Goal: Task Accomplishment & Management: Use online tool/utility

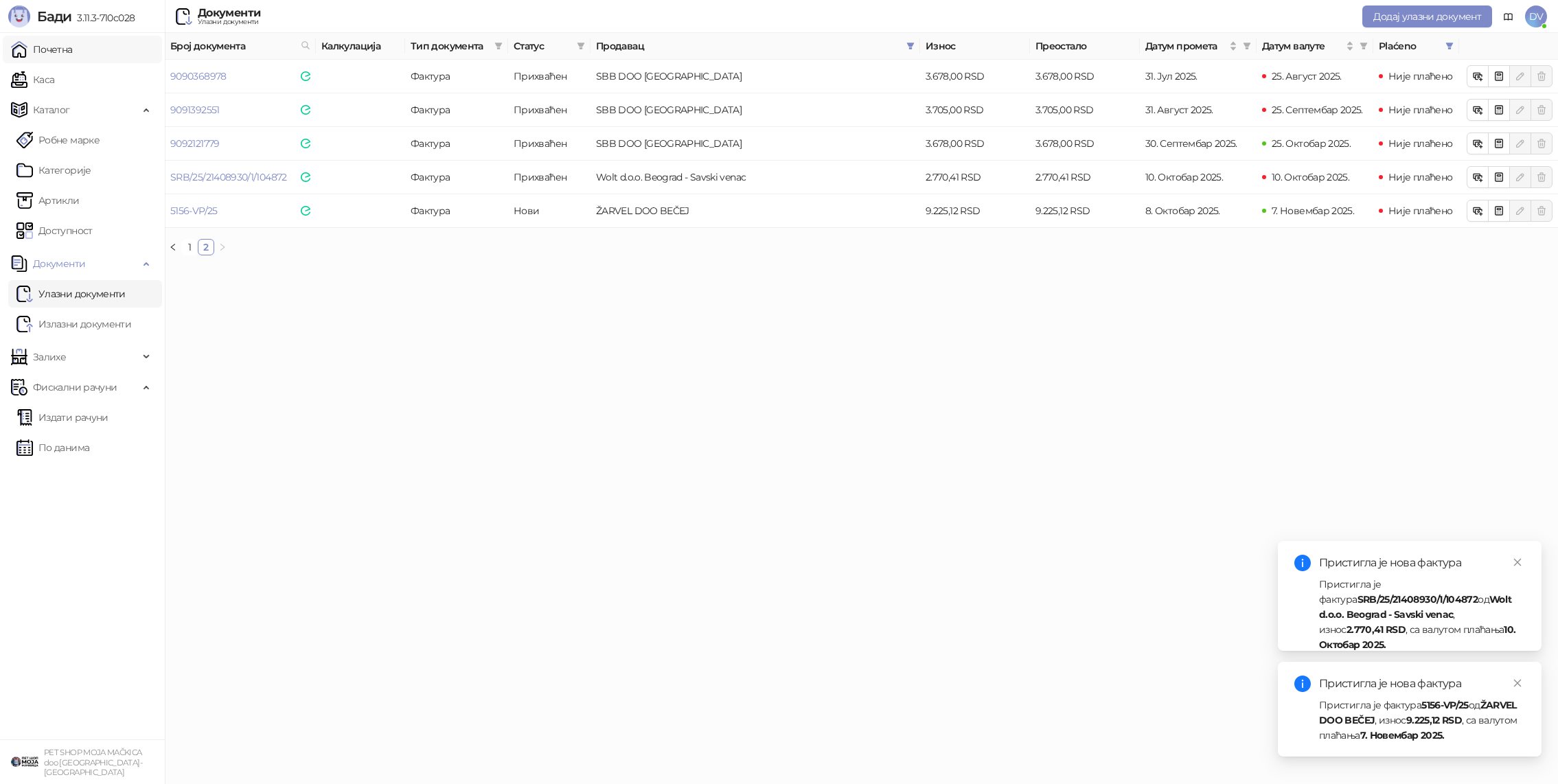
click at [59, 46] on link "Почетна" at bounding box center [42, 49] width 62 height 27
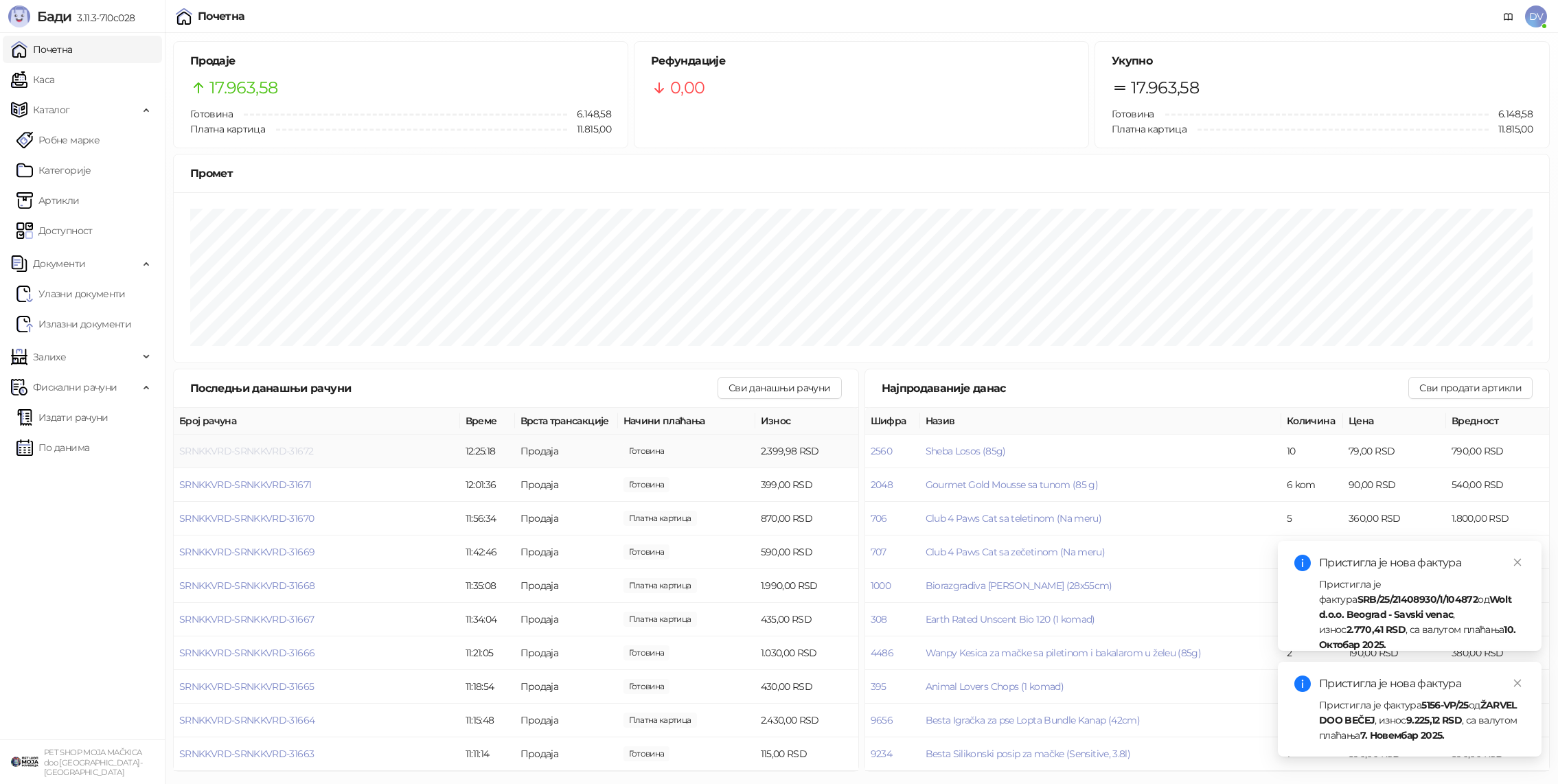
click at [276, 453] on span "SRNKKVRD-SRNKKVRD-31672" at bounding box center [246, 450] width 134 height 12
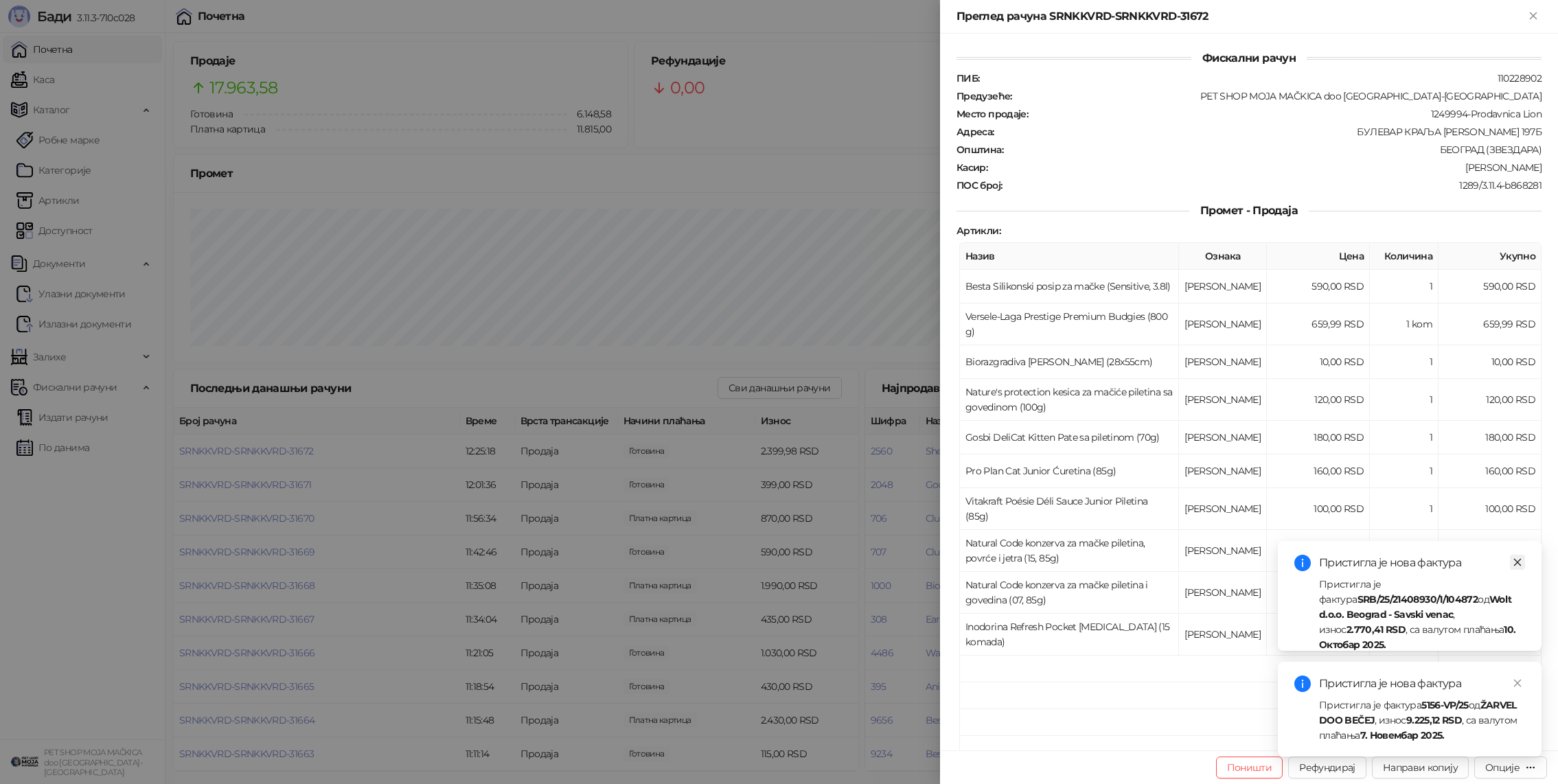
click at [1516, 557] on icon "close" at bounding box center [1517, 562] width 9 height 9
click at [1518, 678] on icon "close" at bounding box center [1517, 682] width 9 height 9
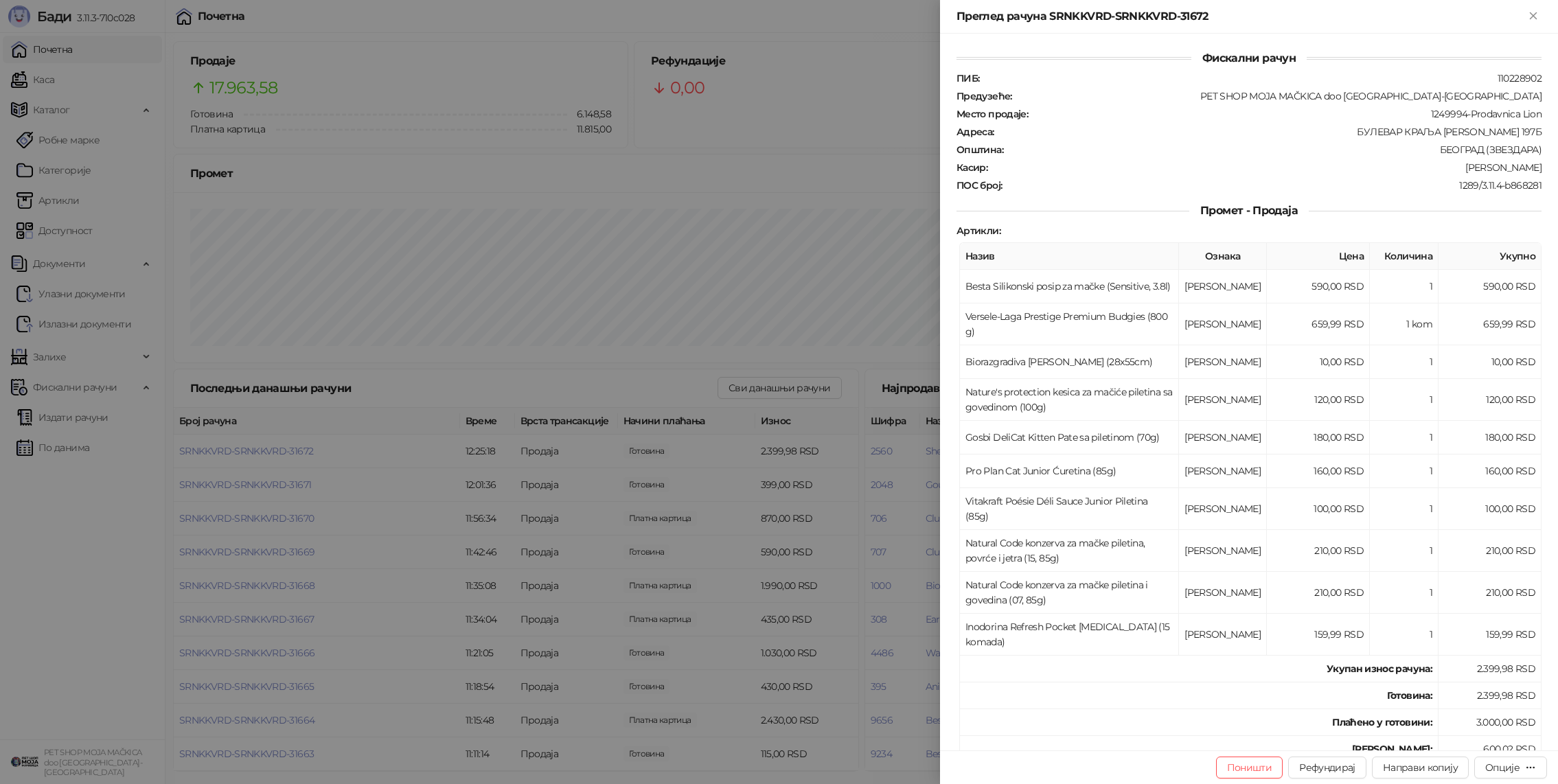
click at [702, 543] on div at bounding box center [779, 392] width 1558 height 784
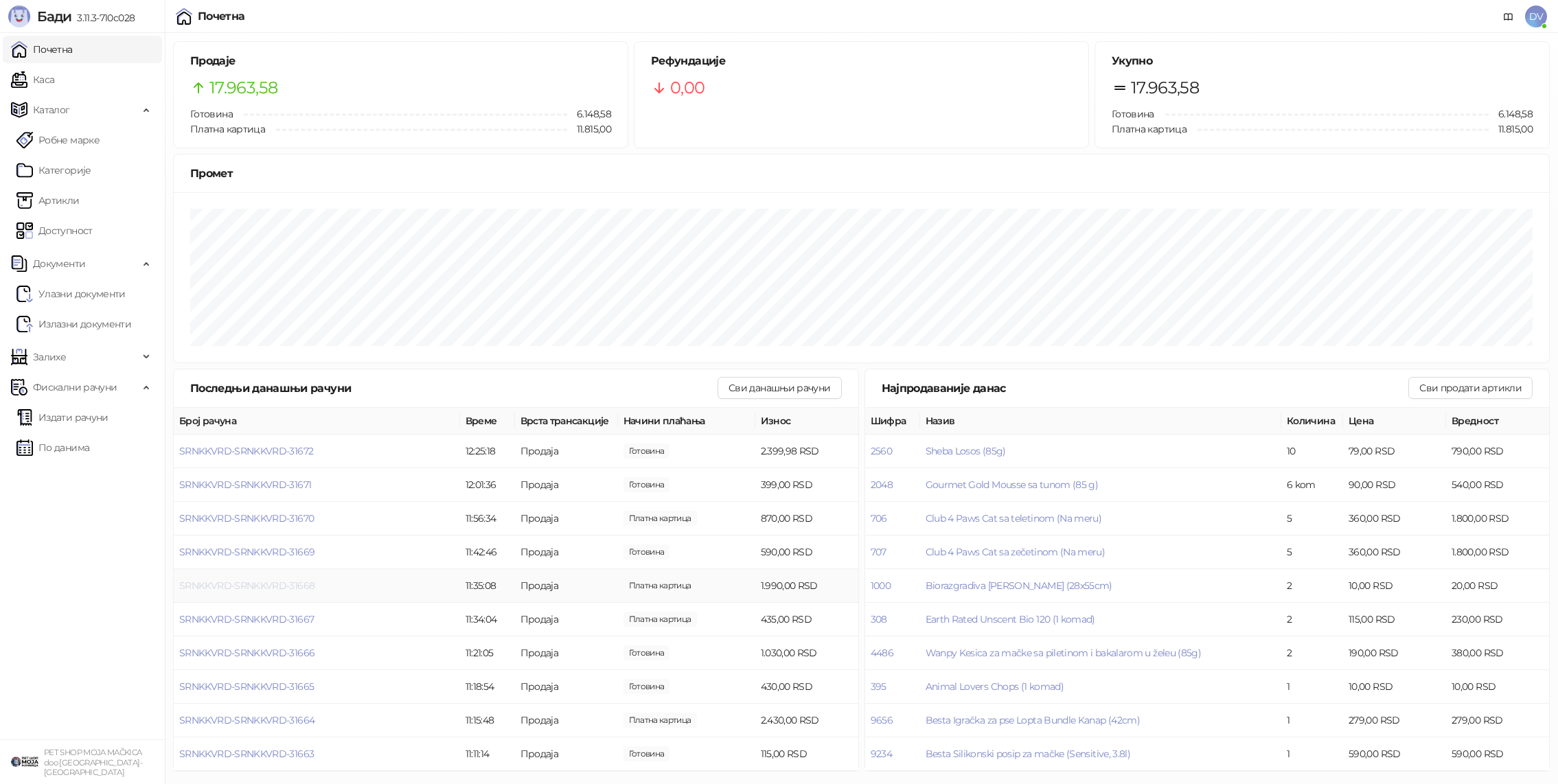
click at [260, 585] on span "SRNKKVRD-SRNKKVRD-31668" at bounding box center [246, 585] width 135 height 12
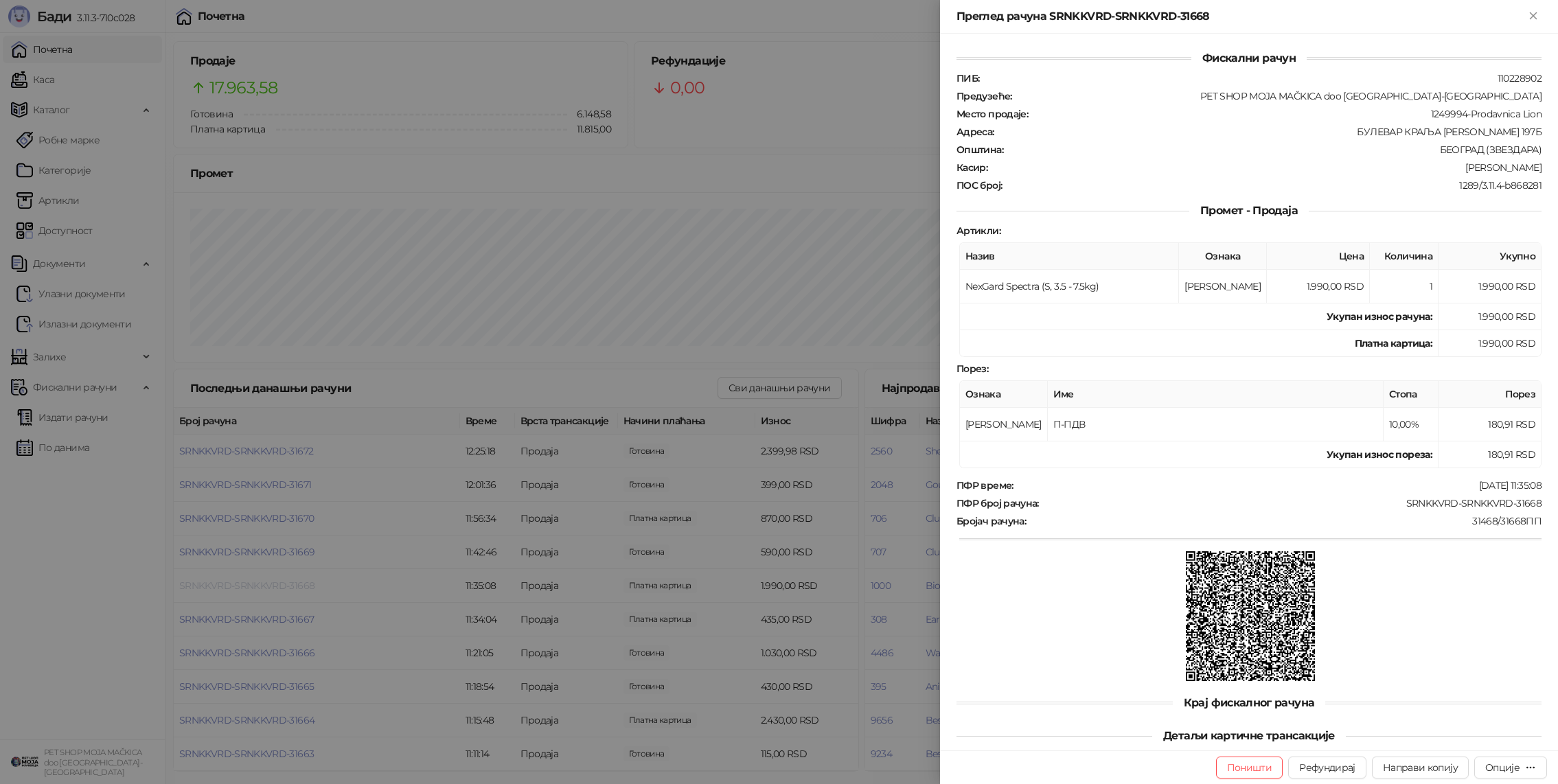
click at [260, 585] on div at bounding box center [779, 392] width 1558 height 784
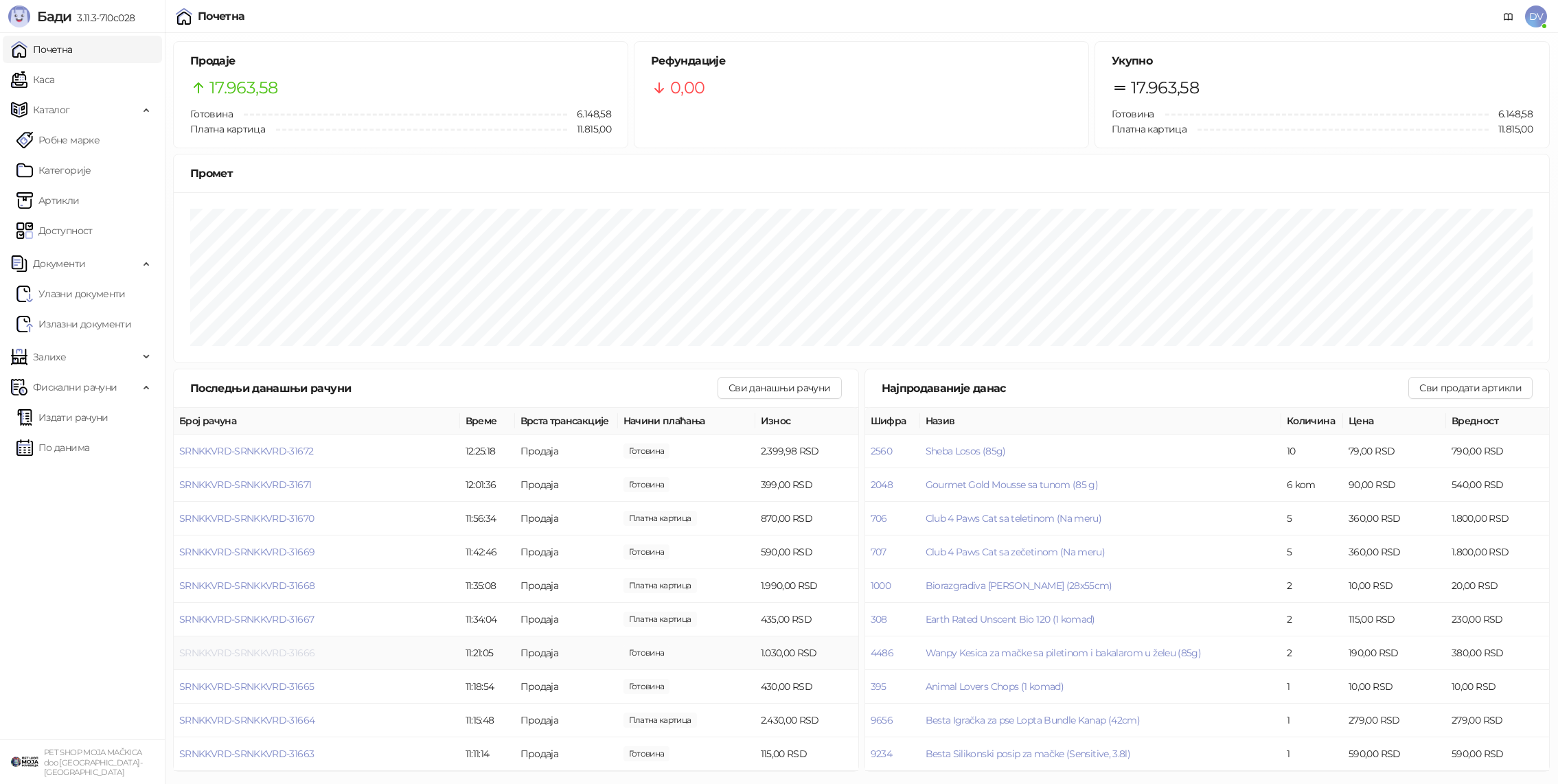
click at [273, 653] on span "SRNKKVRD-SRNKKVRD-31666" at bounding box center [246, 652] width 135 height 12
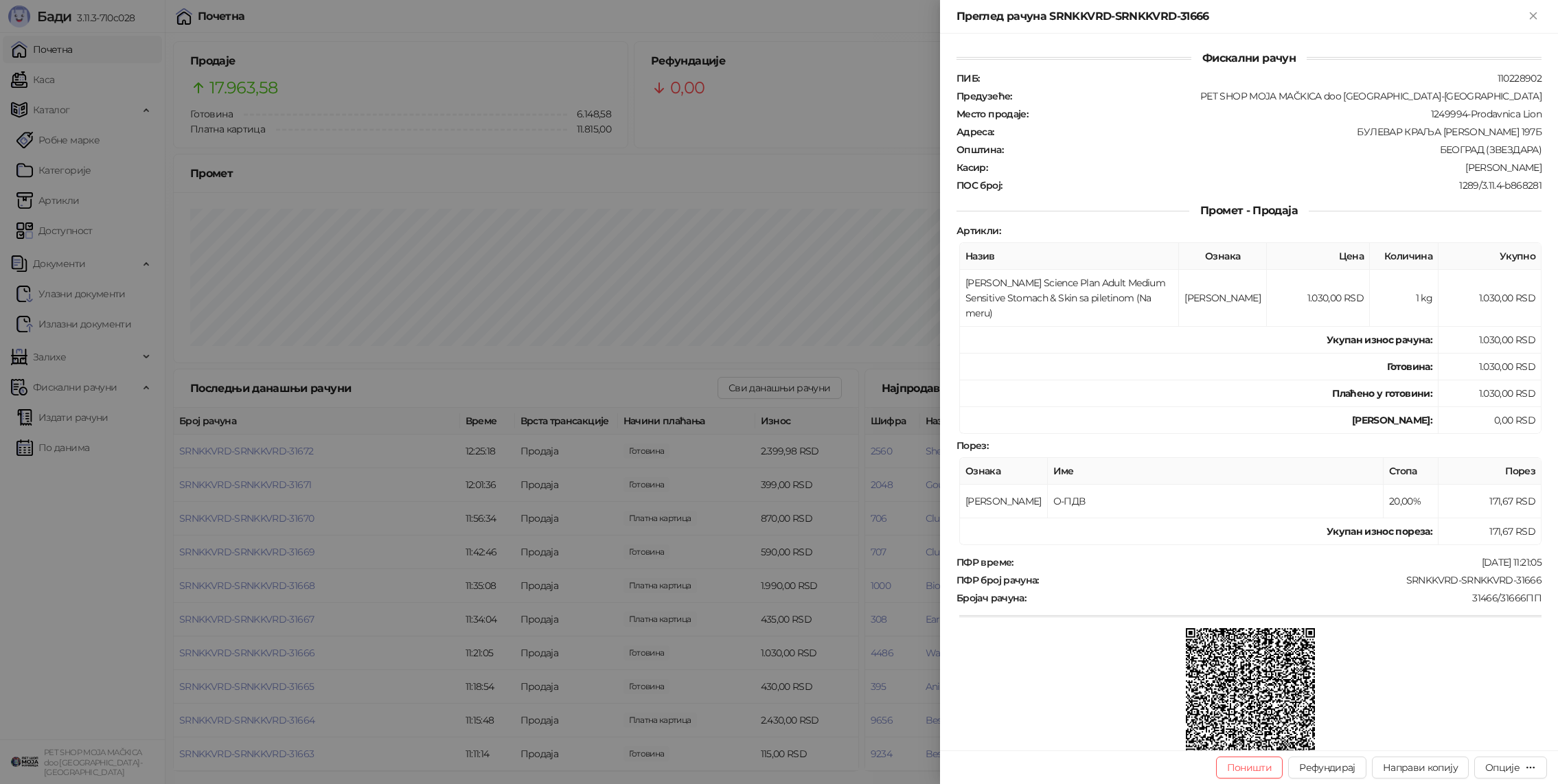
click at [273, 653] on div at bounding box center [779, 392] width 1558 height 784
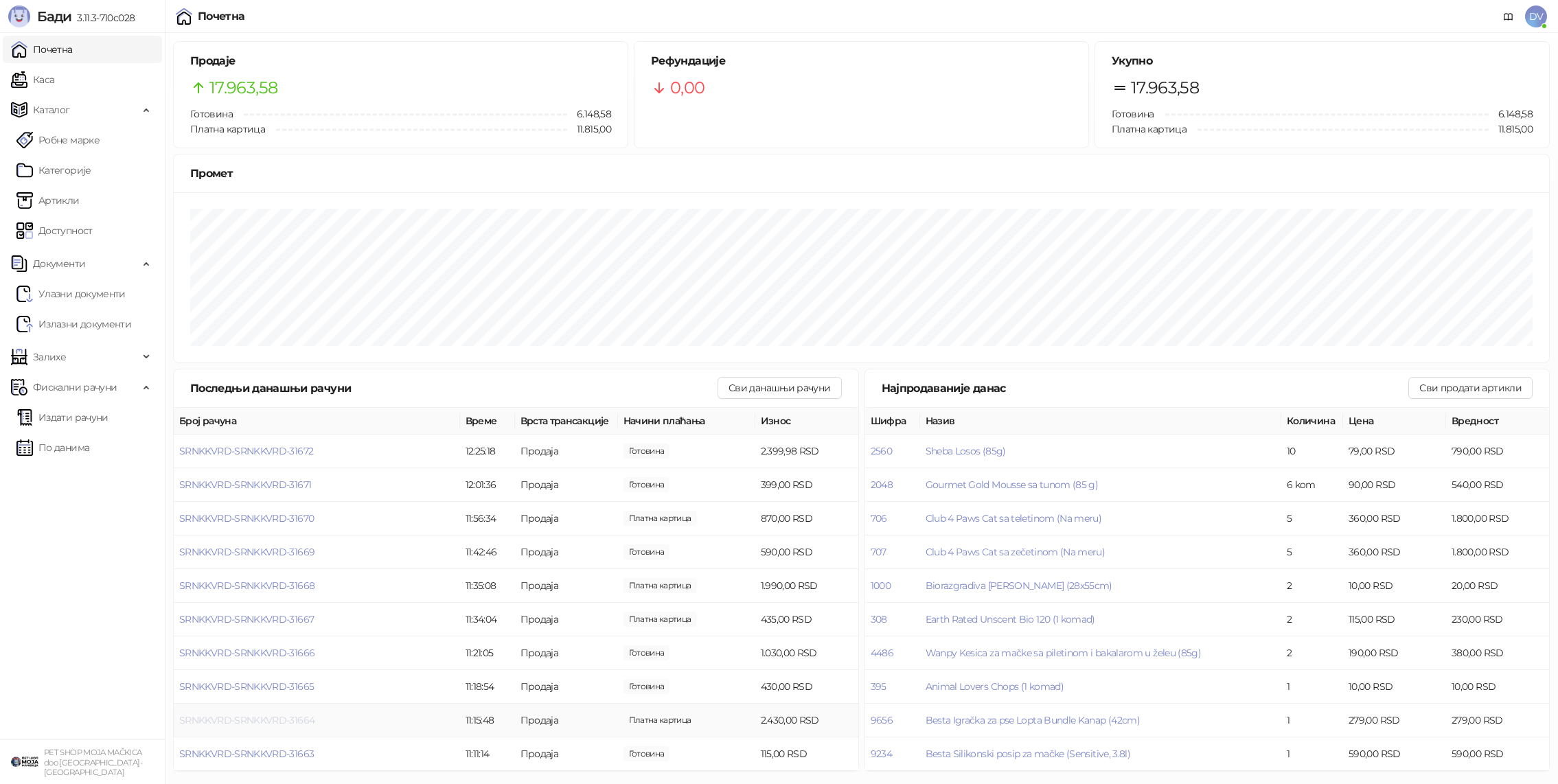
click at [271, 718] on span "SRNKKVRD-SRNKKVRD-31664" at bounding box center [246, 720] width 135 height 12
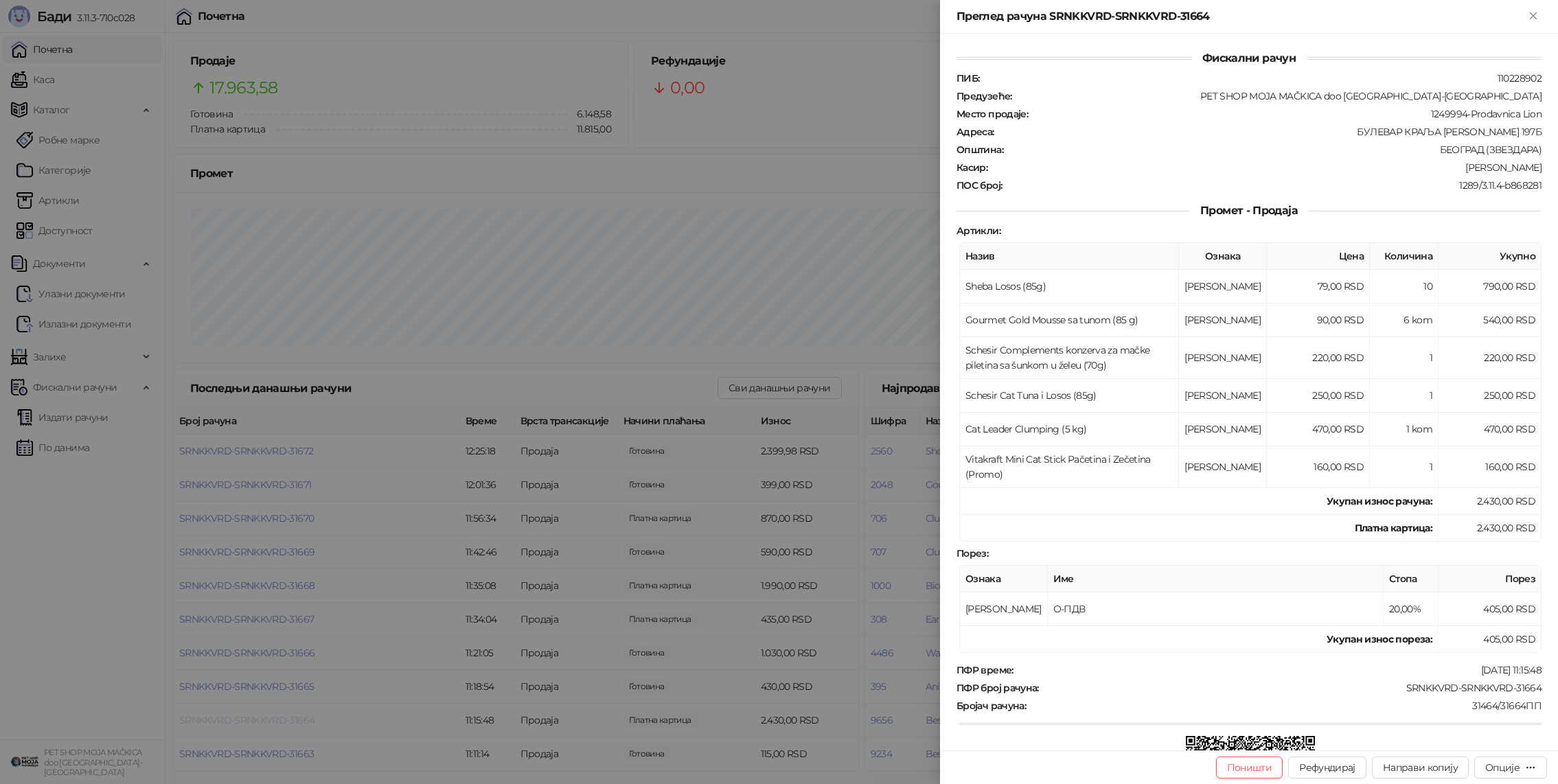
click at [271, 718] on div at bounding box center [779, 392] width 1558 height 784
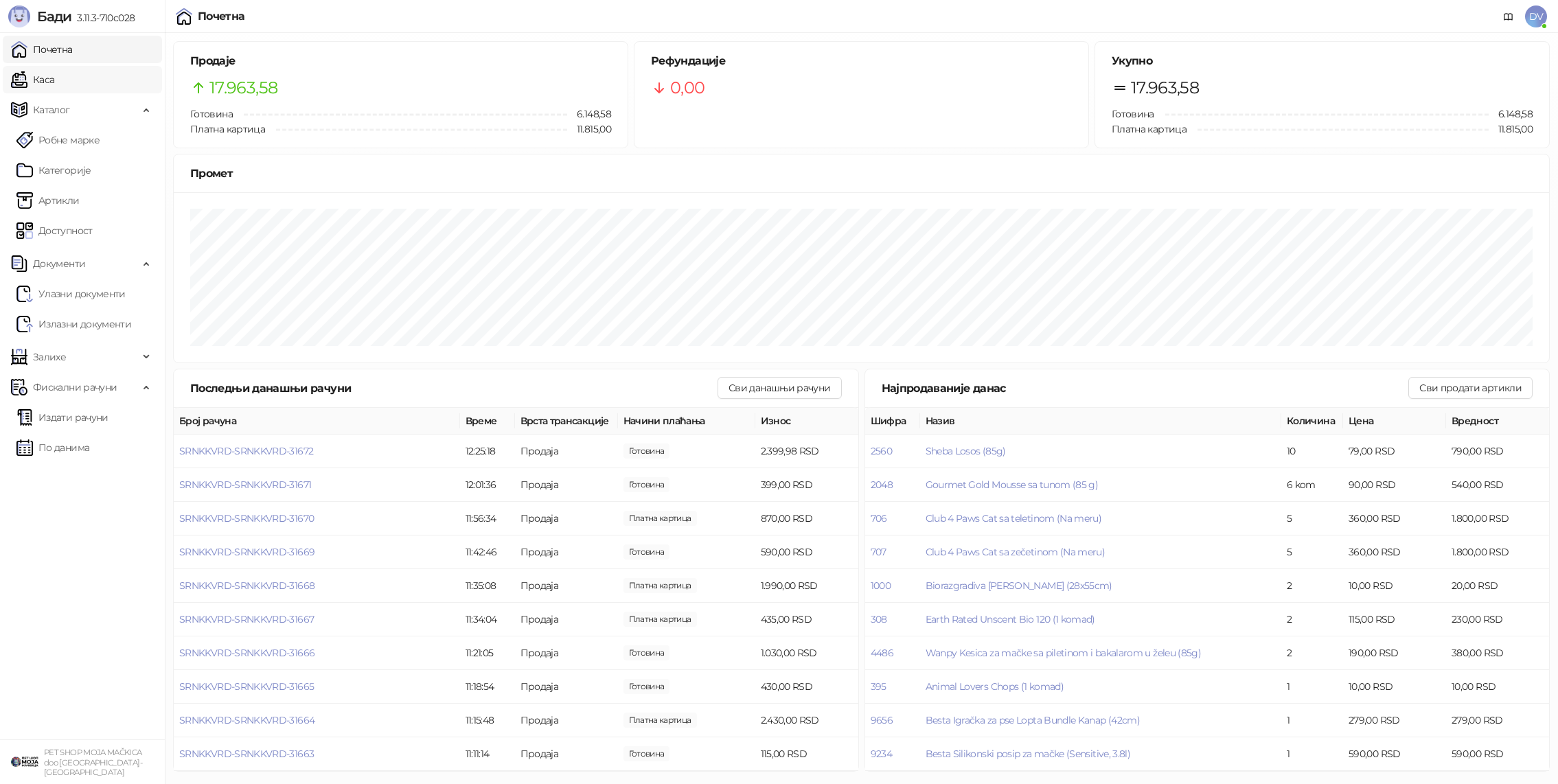
click at [54, 81] on link "Каса" at bounding box center [33, 79] width 43 height 27
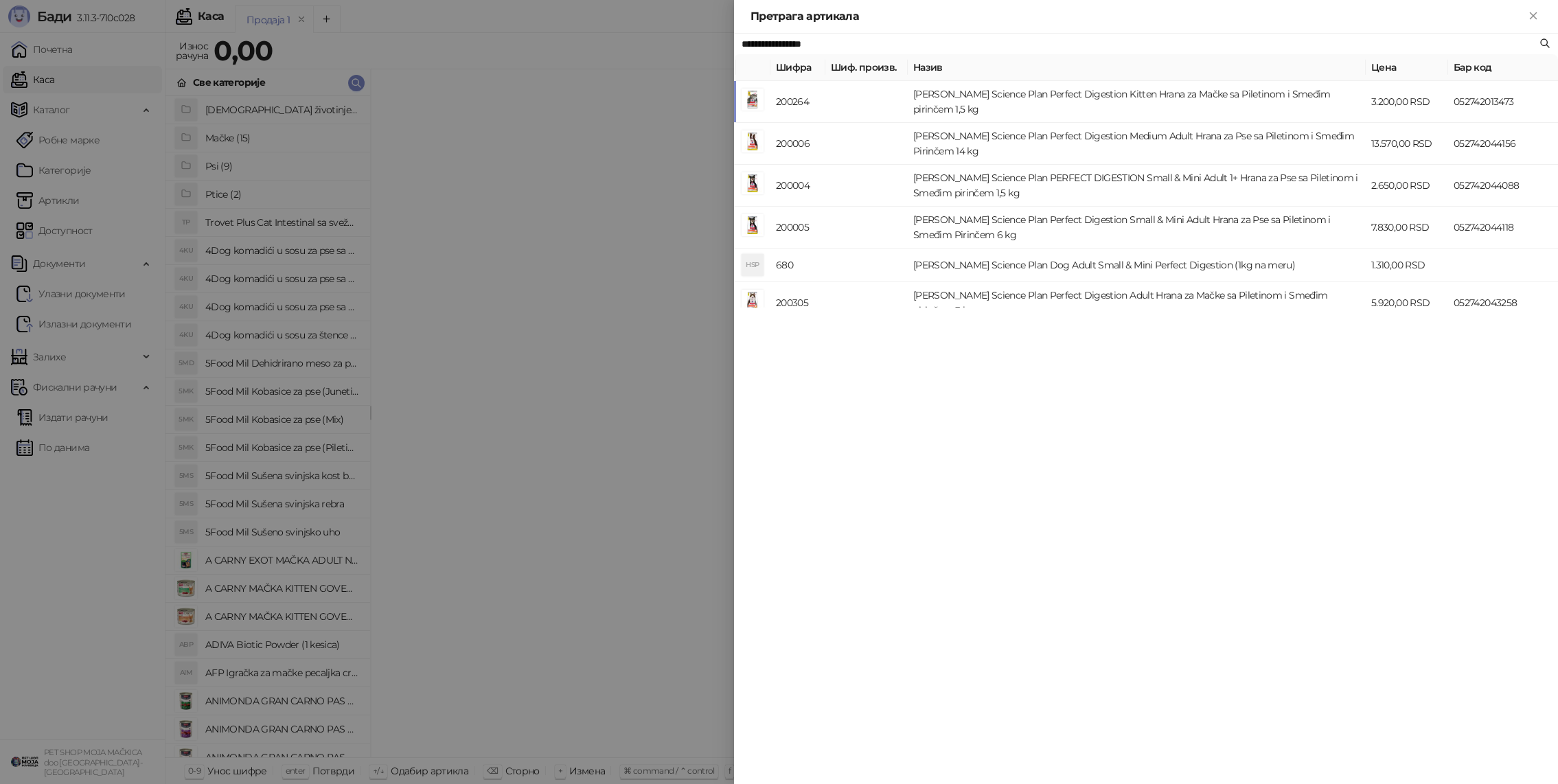
type input "**********"
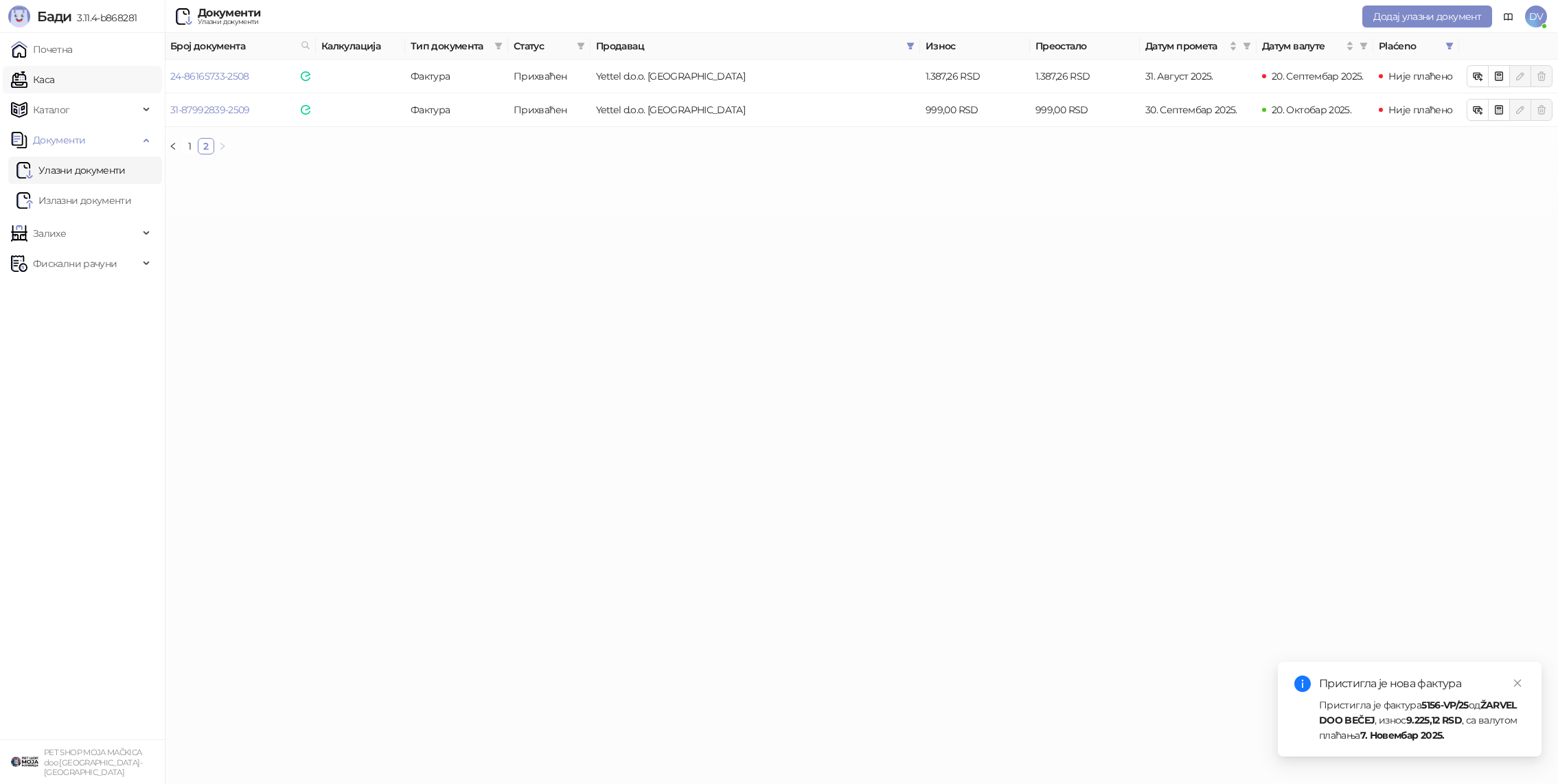
click at [54, 74] on link "Каса" at bounding box center [33, 79] width 43 height 27
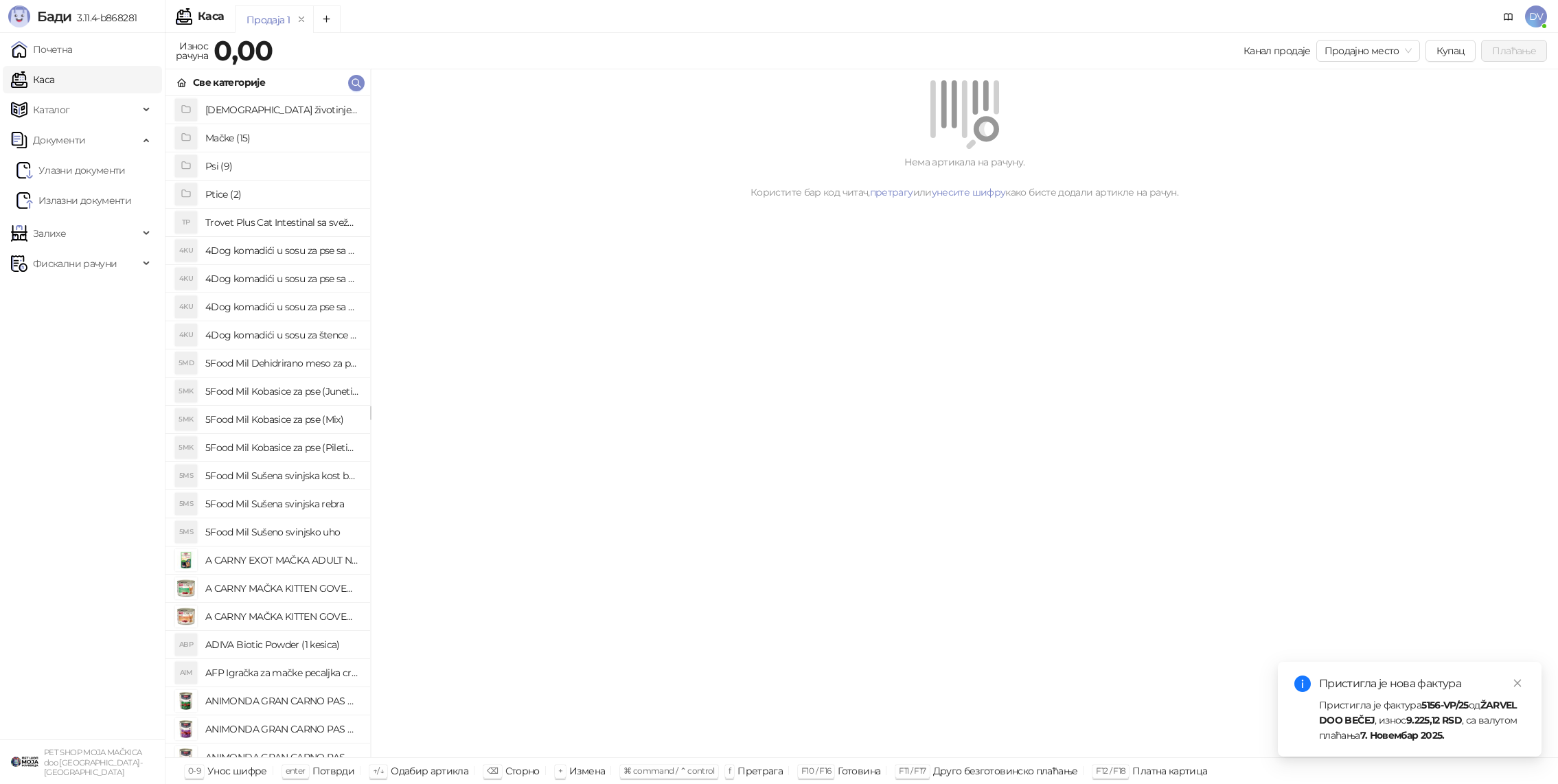
click at [498, 252] on div "Нема артикала на рачуну. Користите бар код читач, претрагу или унесите шифру ка…" at bounding box center [964, 413] width 1187 height 688
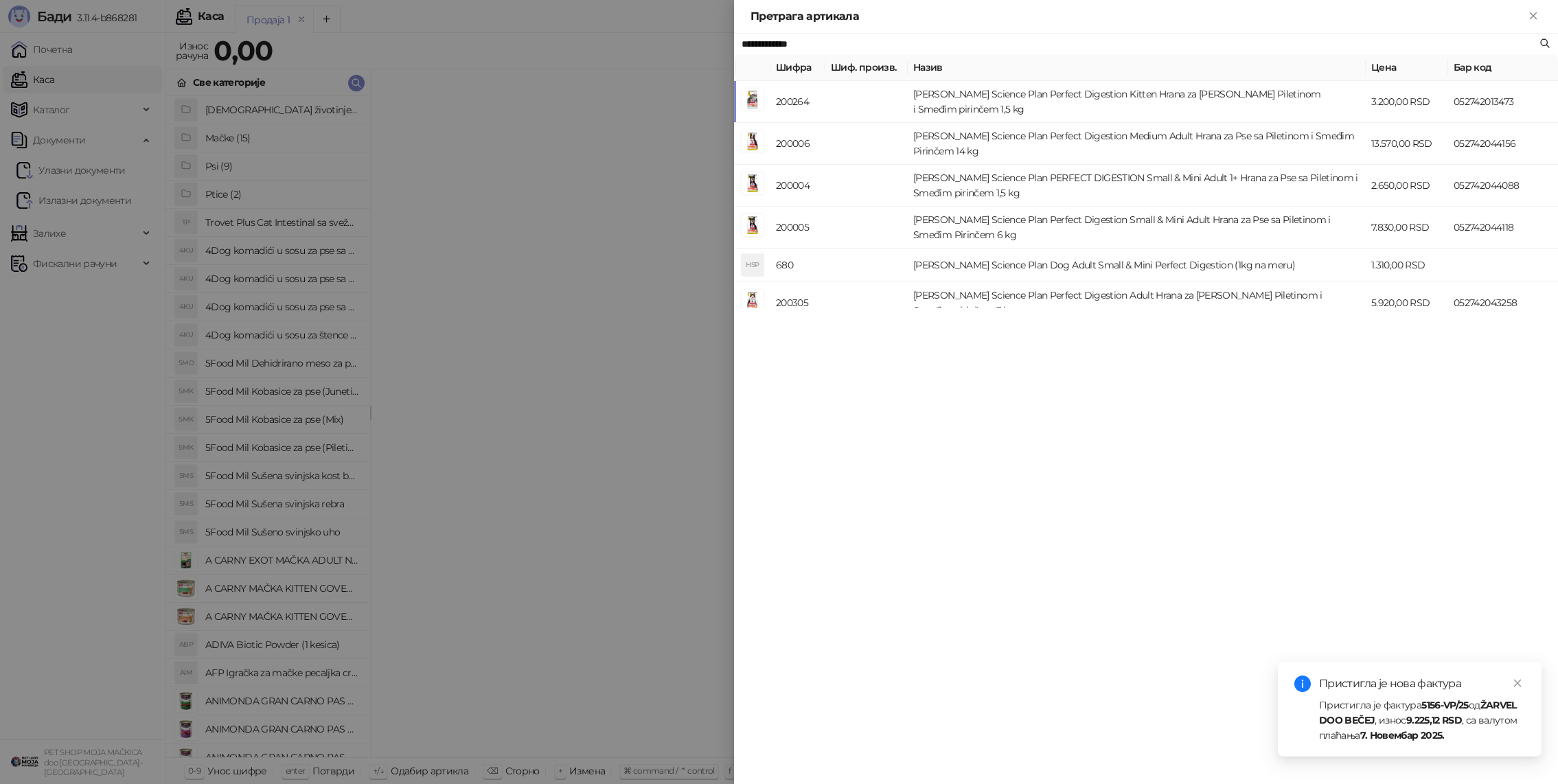
type input "**********"
click at [693, 367] on div at bounding box center [779, 392] width 1558 height 784
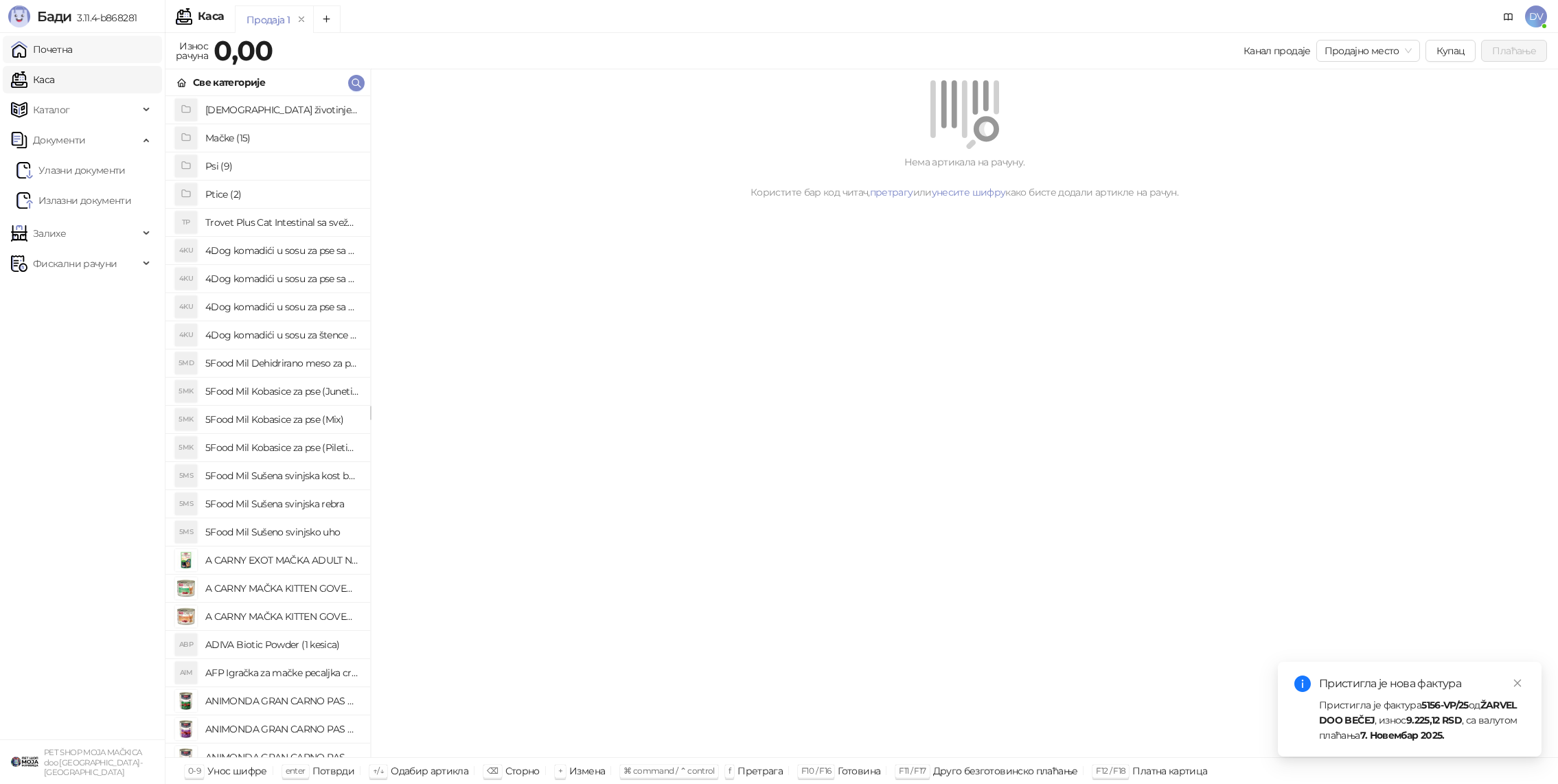
click at [73, 53] on link "Почетна" at bounding box center [42, 49] width 62 height 27
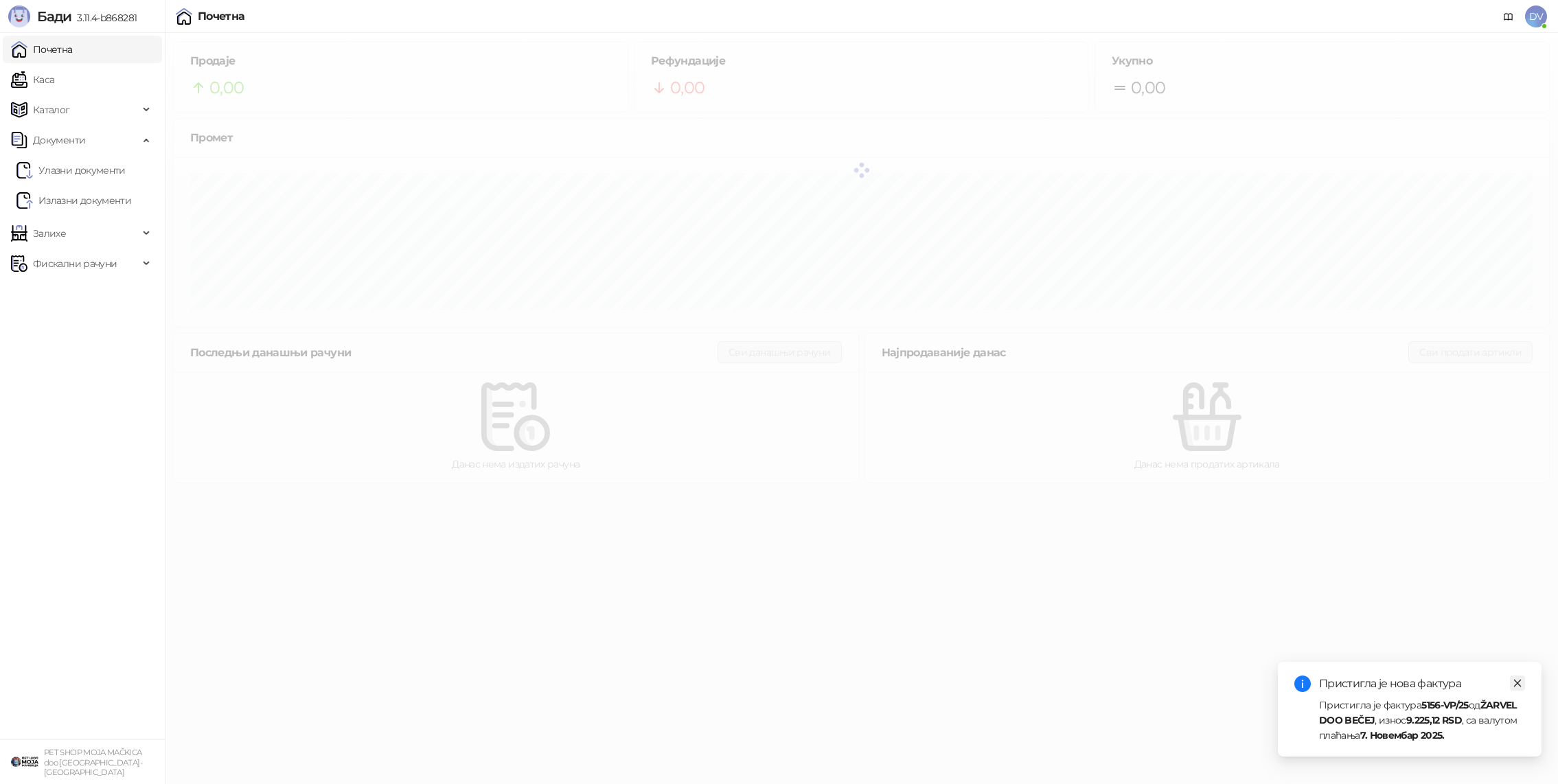
click at [1513, 679] on icon "close" at bounding box center [1517, 682] width 9 height 9
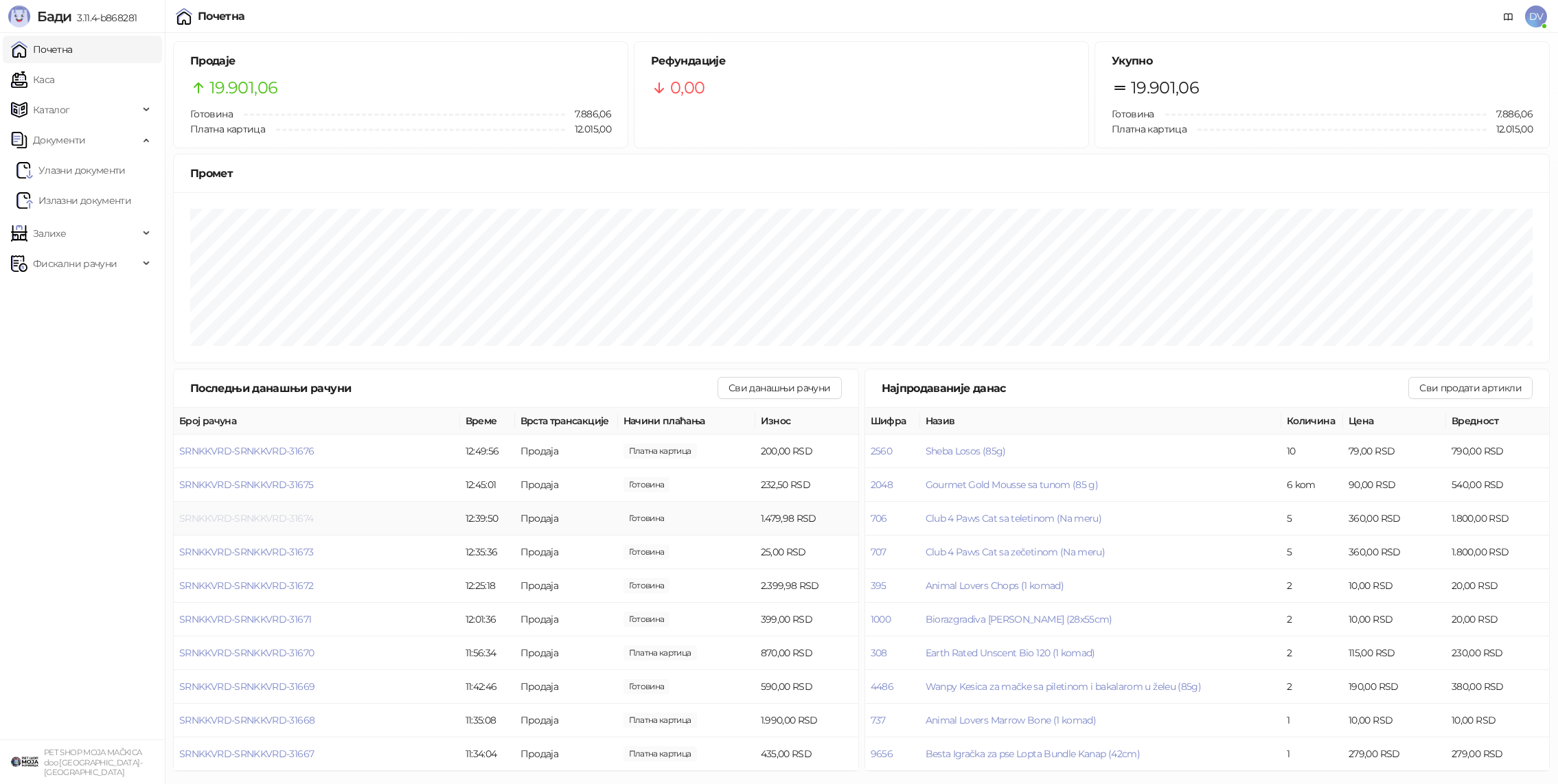
click at [285, 521] on span "SRNKKVRD-SRNKKVRD-31674" at bounding box center [246, 518] width 134 height 12
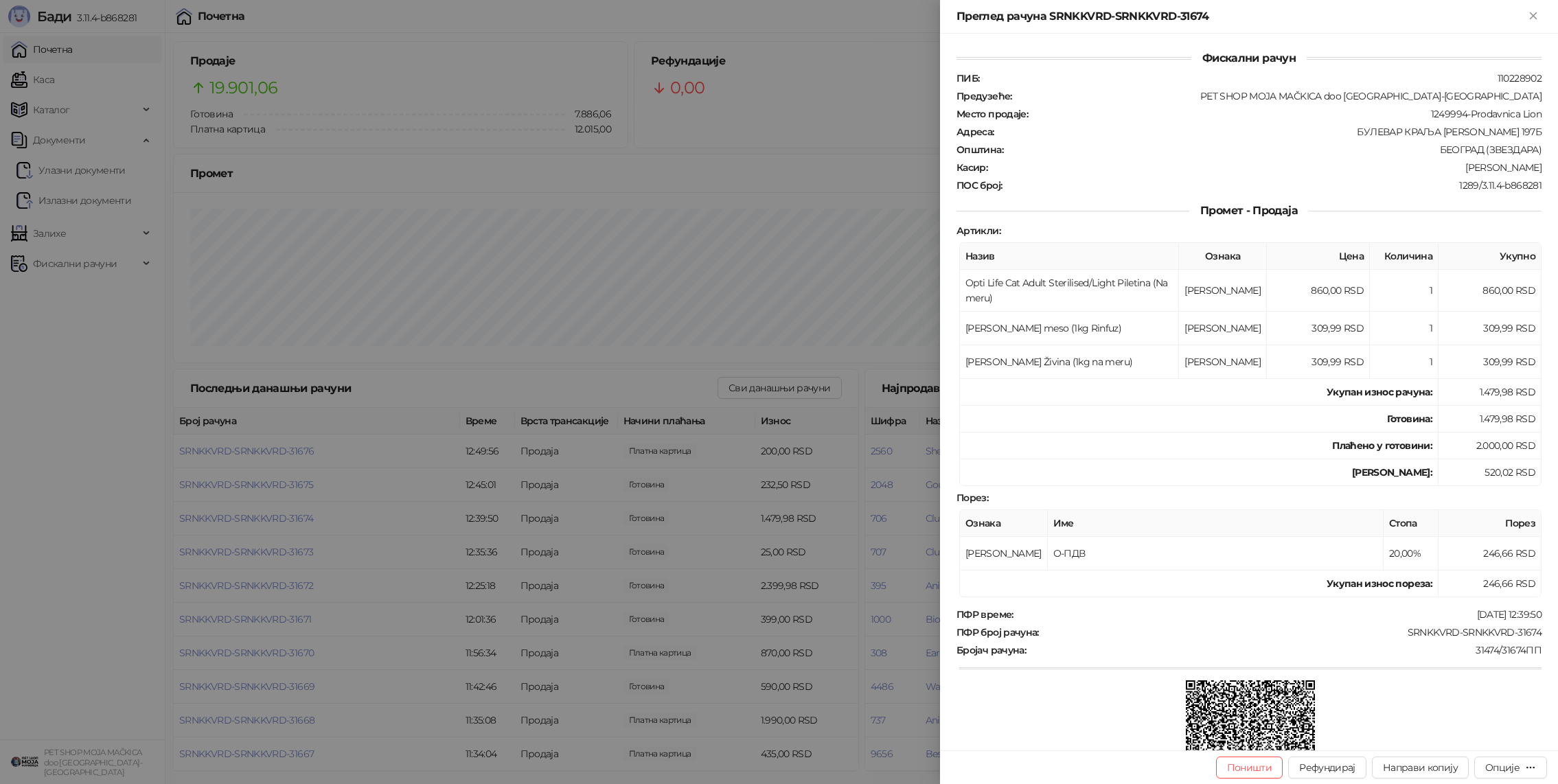
click at [285, 521] on div at bounding box center [779, 392] width 1558 height 784
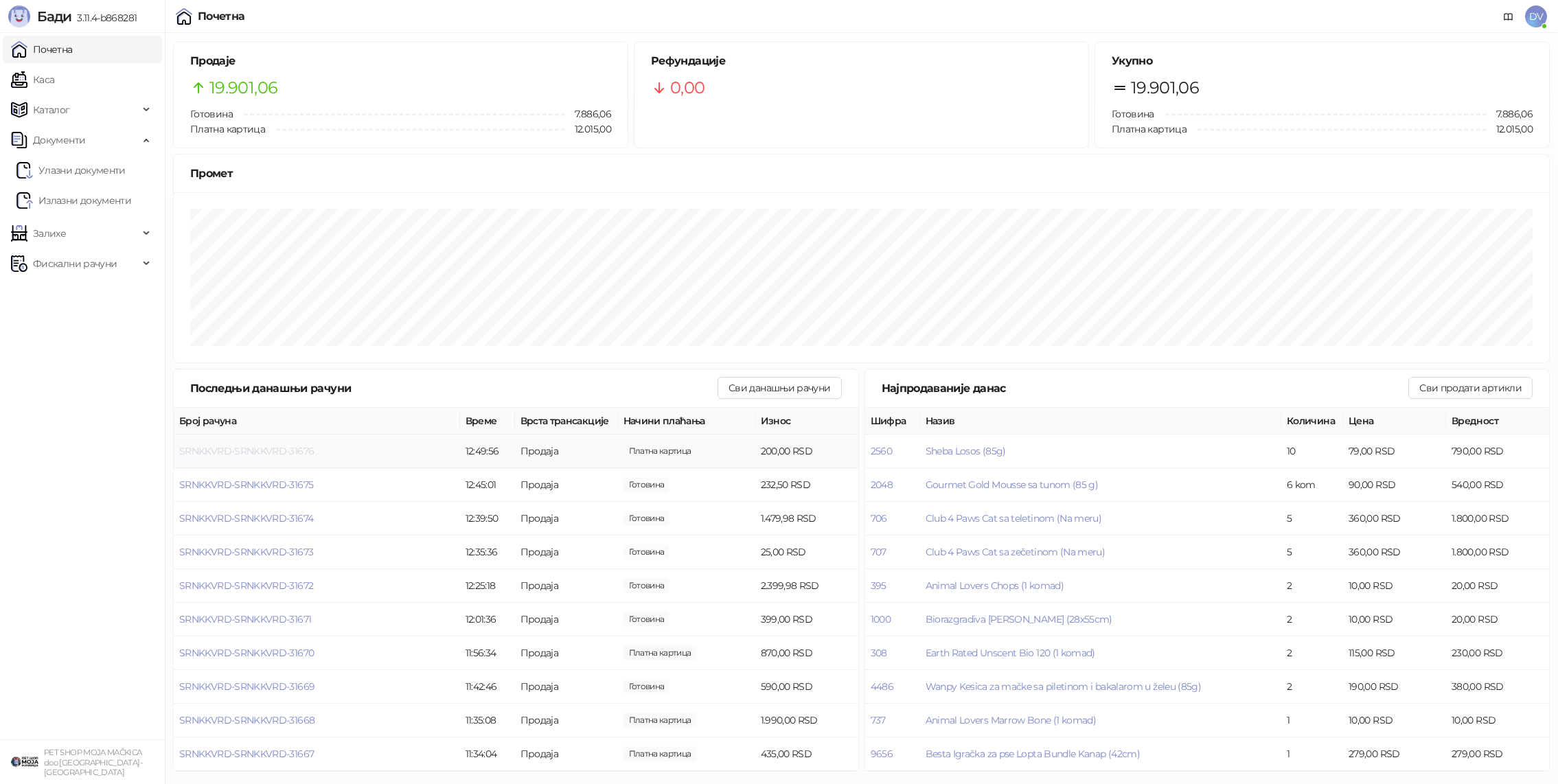
click at [274, 453] on span "SRNKKVRD-SRNKKVRD-31676" at bounding box center [246, 450] width 134 height 12
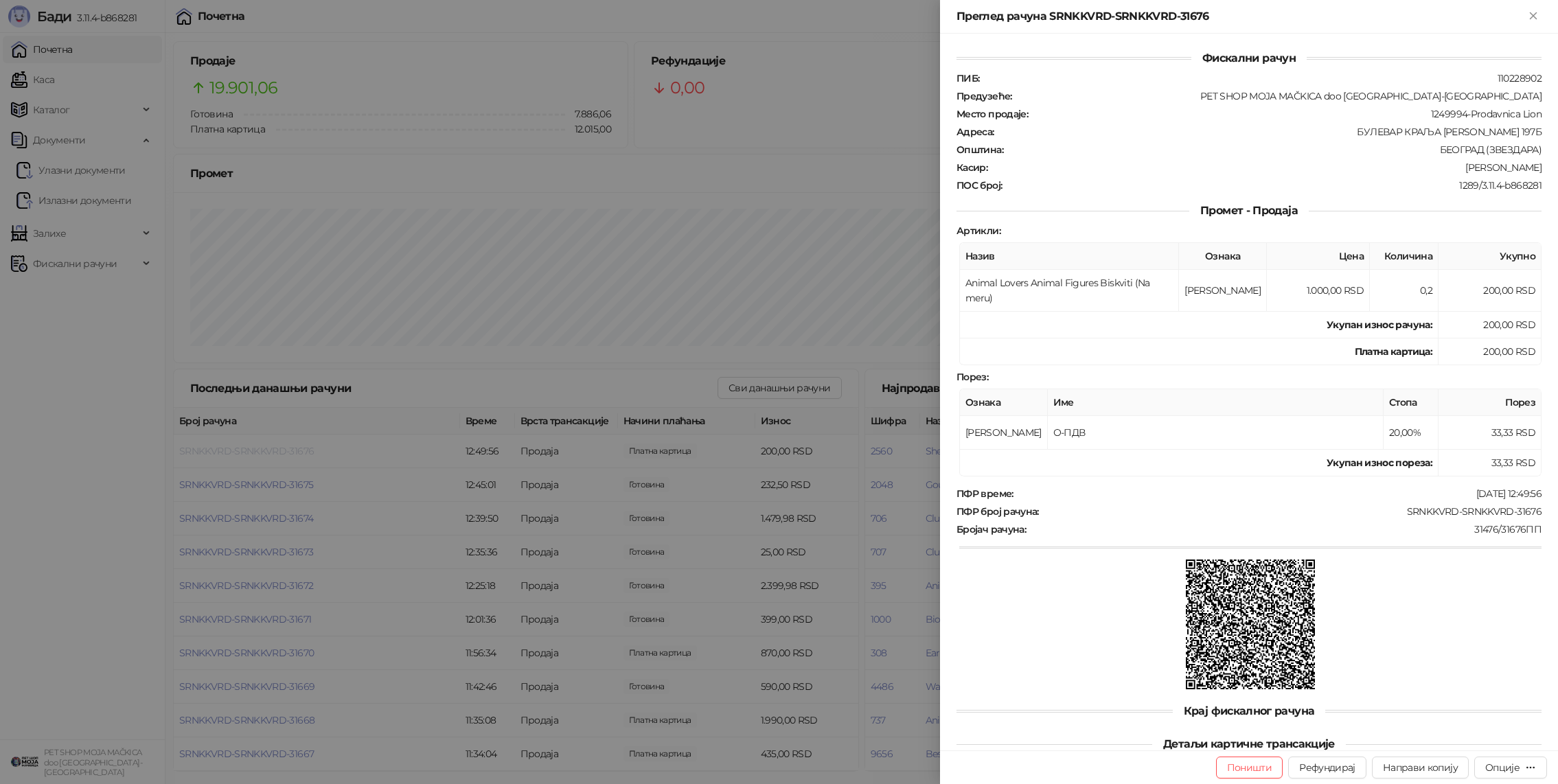
click at [274, 453] on div at bounding box center [779, 392] width 1558 height 784
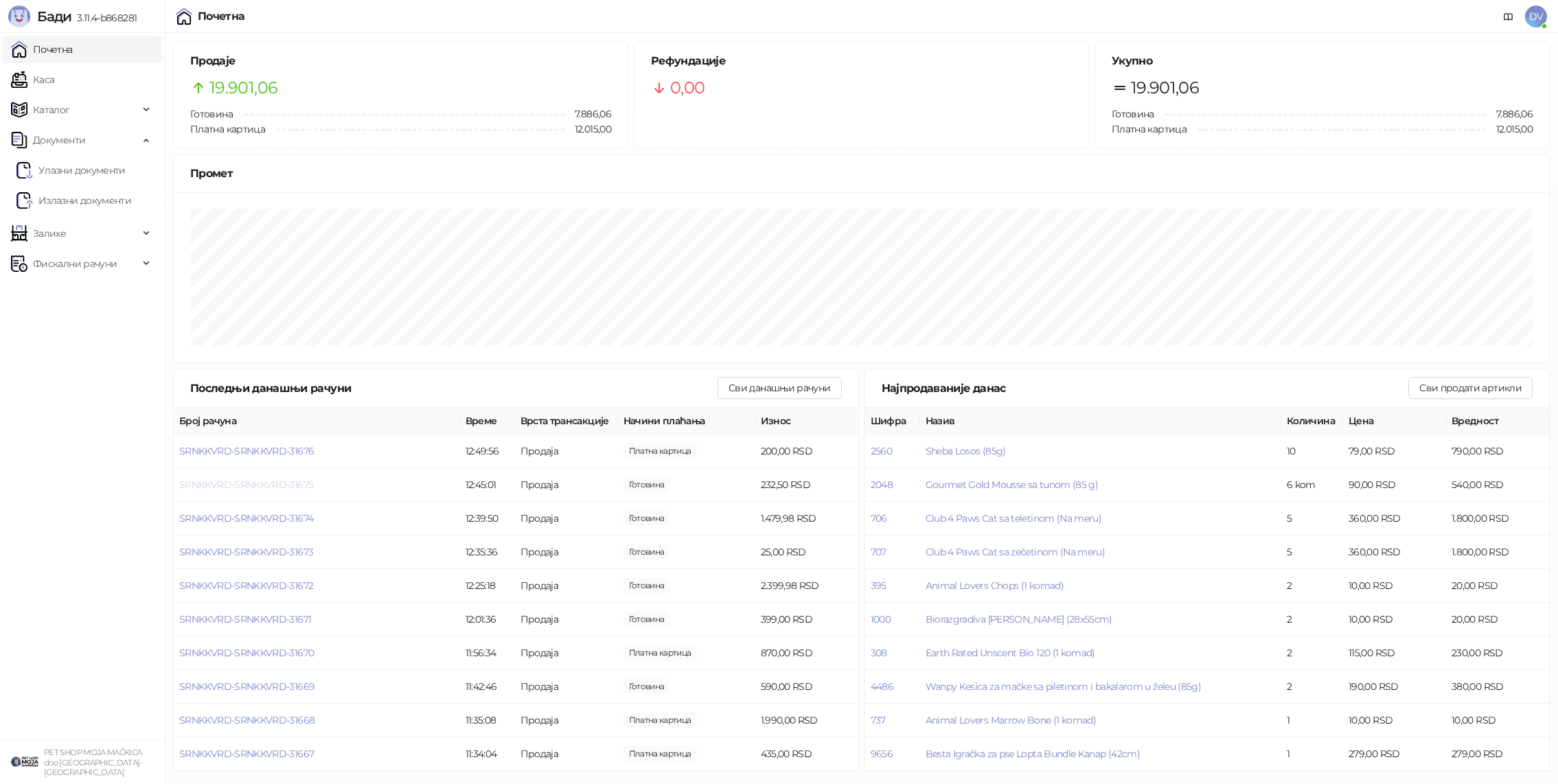
click at [277, 484] on span "SRNKKVRD-SRNKKVRD-31675" at bounding box center [246, 484] width 134 height 12
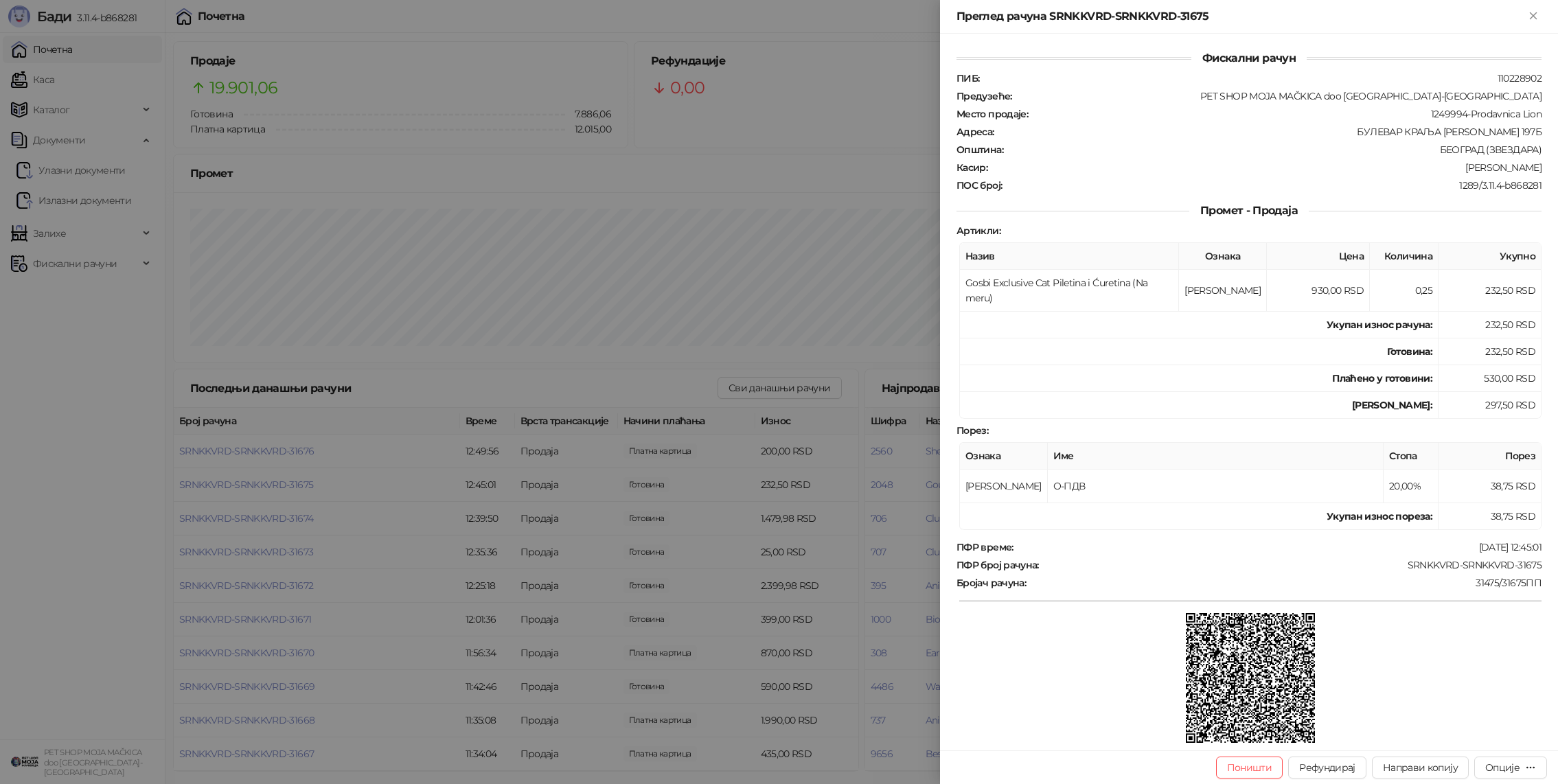
click at [277, 484] on div at bounding box center [779, 392] width 1558 height 784
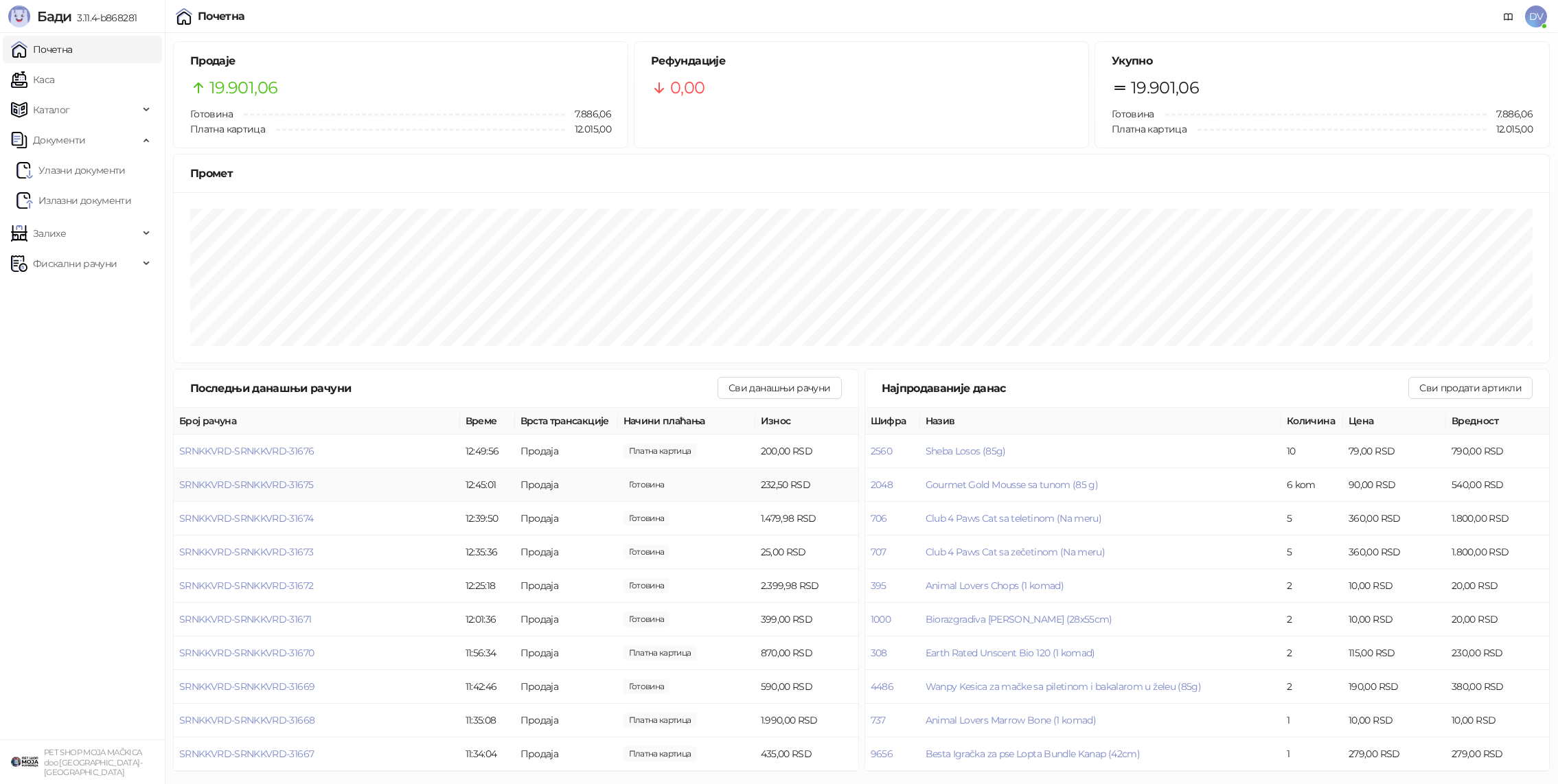
click at [277, 484] on span "SRNKKVRD-SRNKKVRD-31675" at bounding box center [246, 484] width 134 height 12
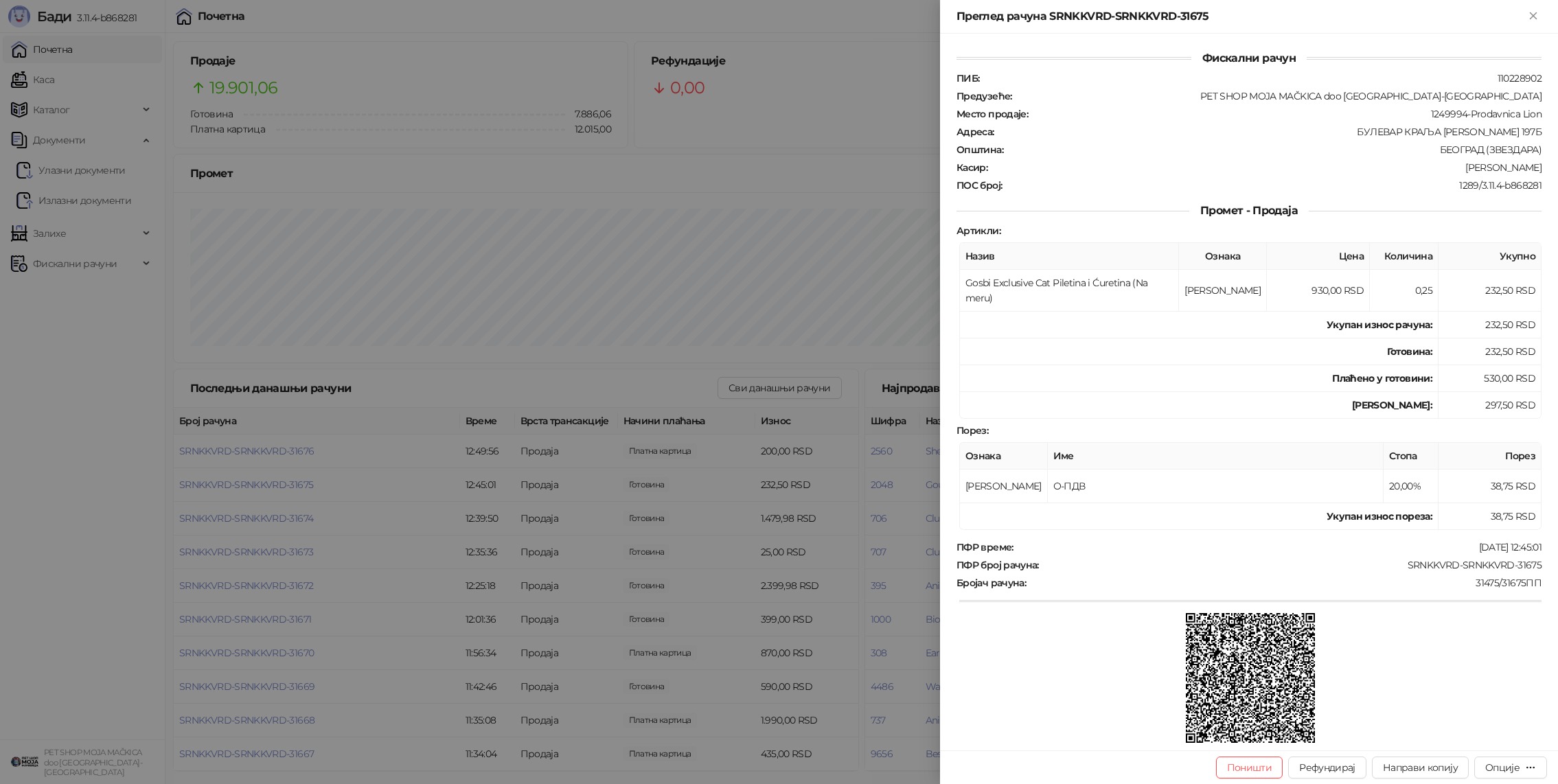
click at [277, 484] on div at bounding box center [779, 392] width 1558 height 784
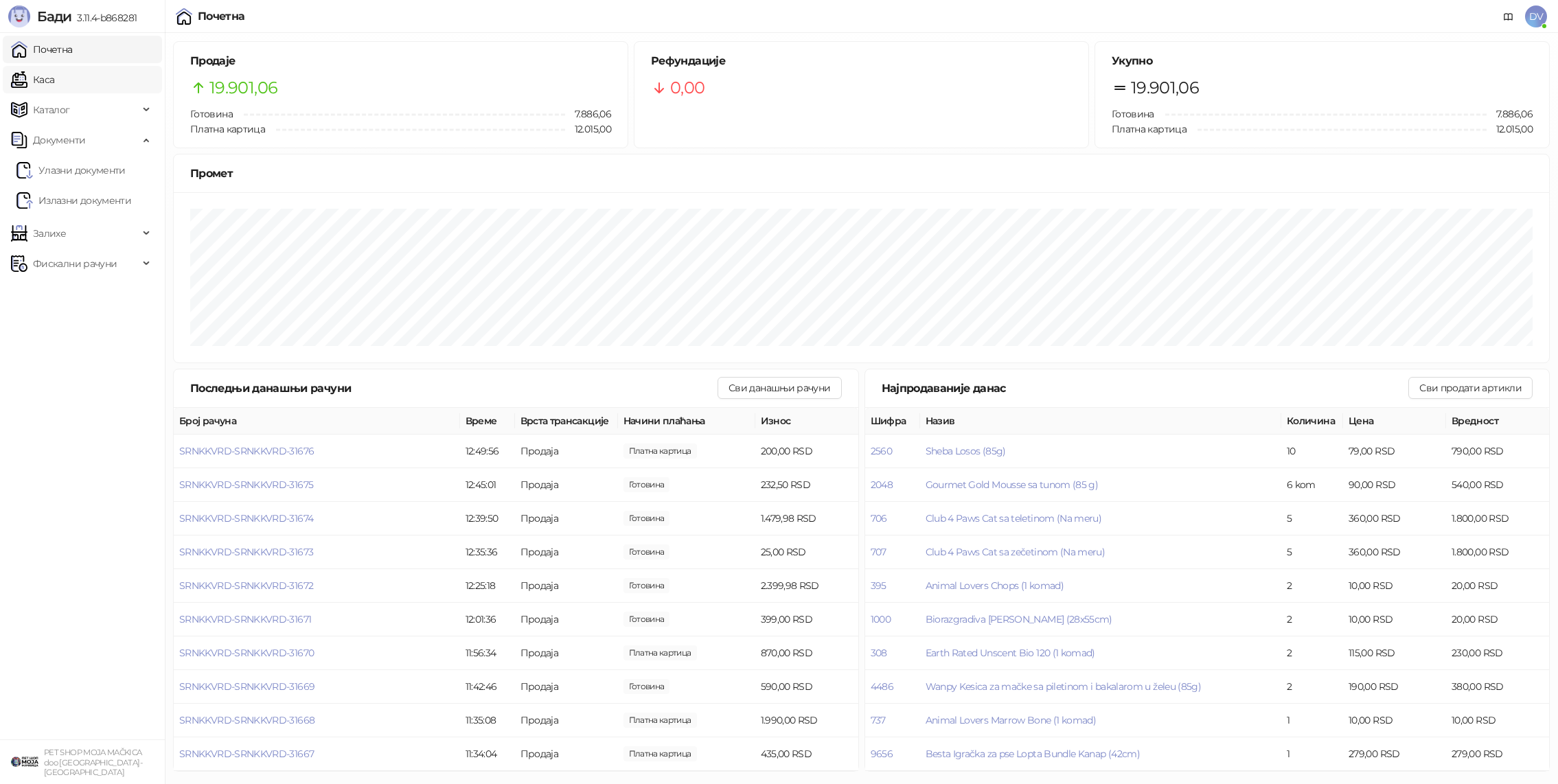
click at [54, 81] on link "Каса" at bounding box center [33, 79] width 43 height 27
click at [73, 42] on link "Почетна" at bounding box center [42, 49] width 62 height 27
click at [272, 450] on span "SRNKKVRD-SRNKKVRD-31677" at bounding box center [246, 450] width 134 height 12
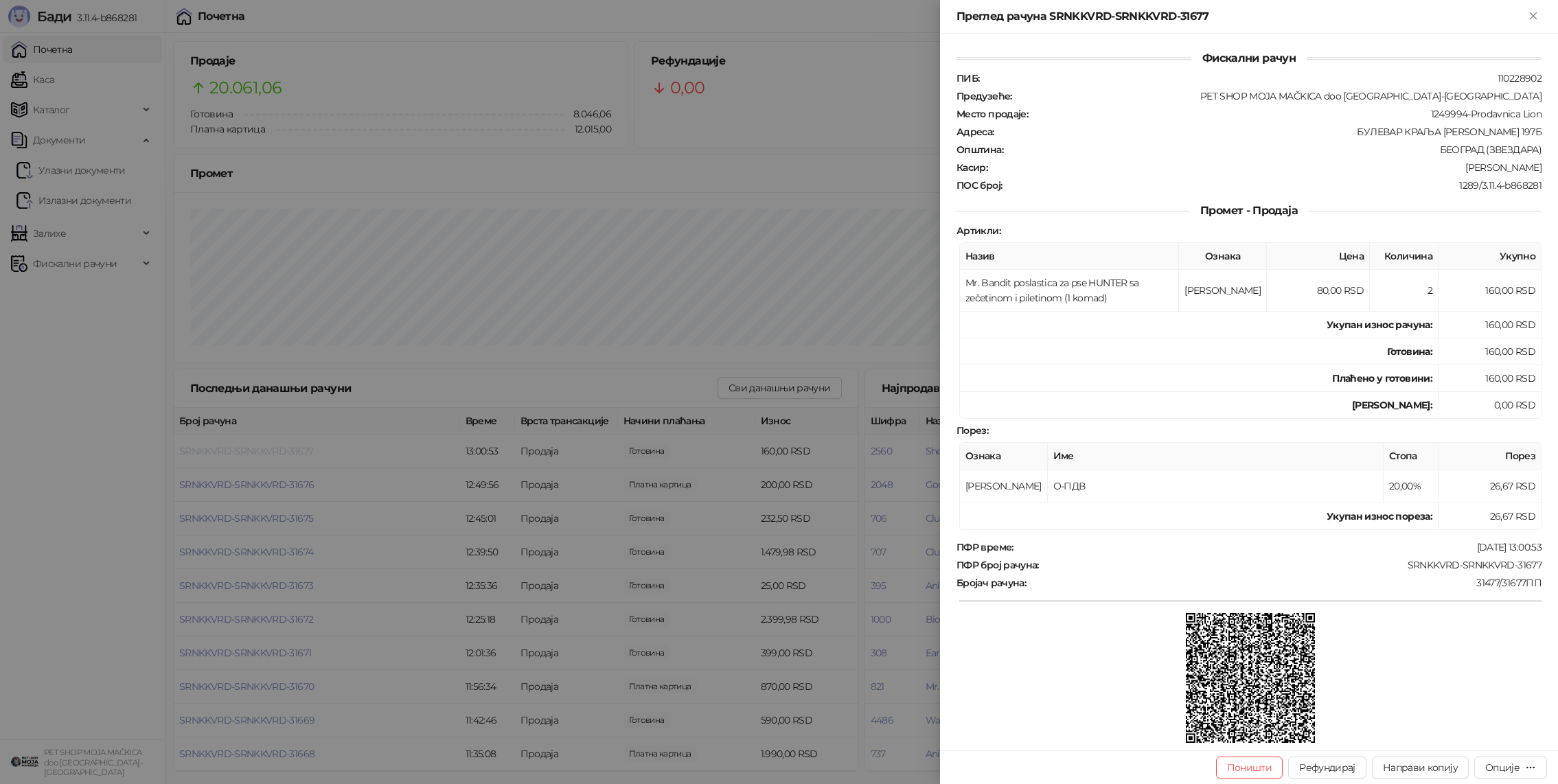
click at [272, 450] on div at bounding box center [779, 392] width 1558 height 784
